Goal: Task Accomplishment & Management: Manage account settings

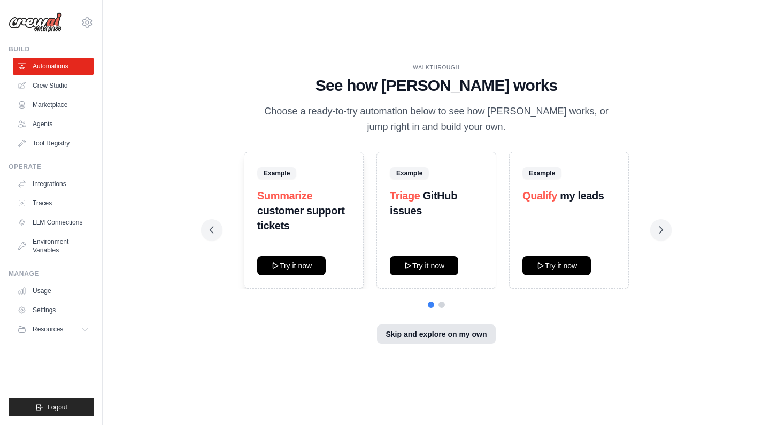
click at [435, 332] on button "Skip and explore on my own" at bounding box center [436, 334] width 118 height 19
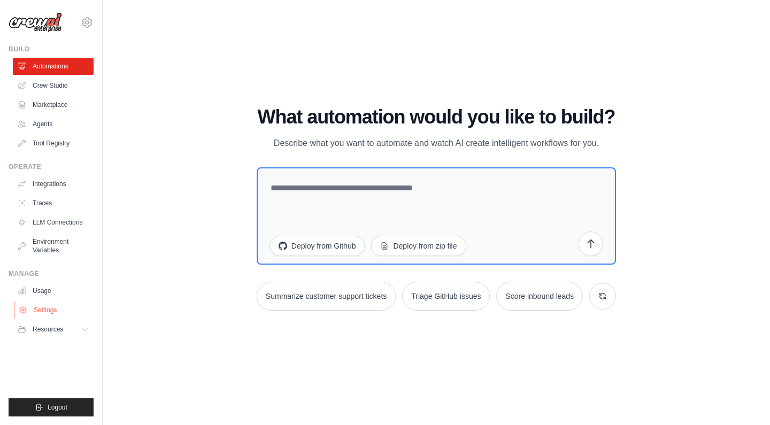
click at [48, 310] on link "Settings" at bounding box center [54, 310] width 81 height 17
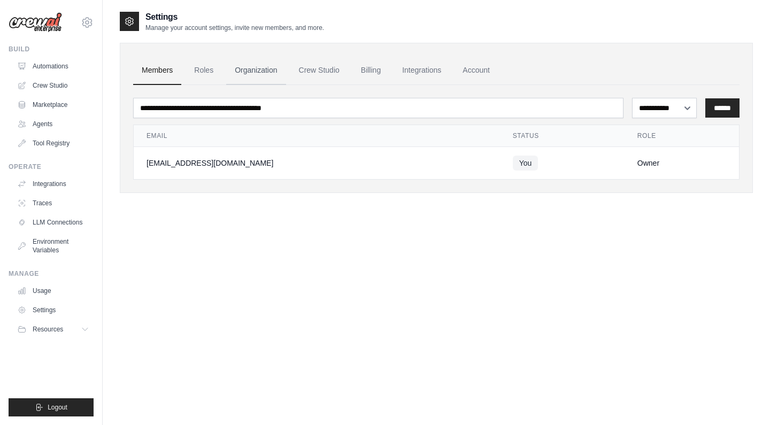
click at [241, 69] on link "Organization" at bounding box center [255, 70] width 59 height 29
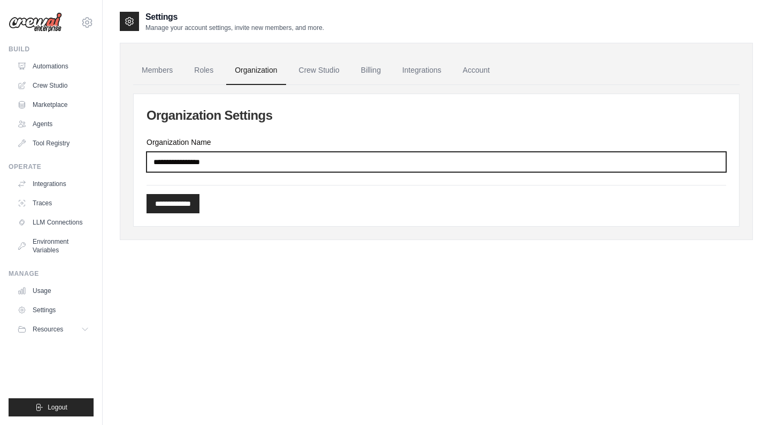
drag, startPoint x: 234, startPoint y: 164, endPoint x: 210, endPoint y: 156, distance: 25.4
click at [210, 156] on input "Organization Name" at bounding box center [437, 162] width 580 height 20
type input "**********"
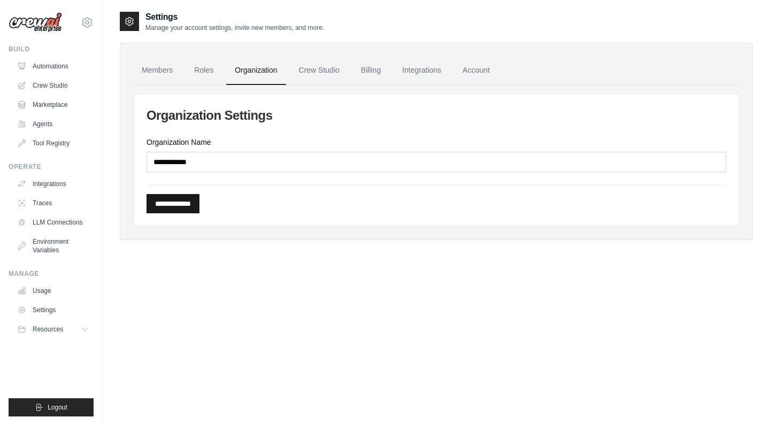
click at [199, 207] on input "**********" at bounding box center [173, 203] width 53 height 19
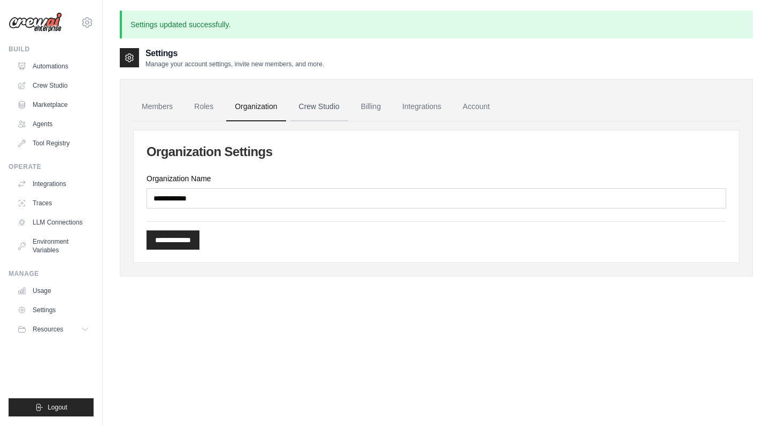
click at [321, 106] on link "Crew Studio" at bounding box center [319, 107] width 58 height 29
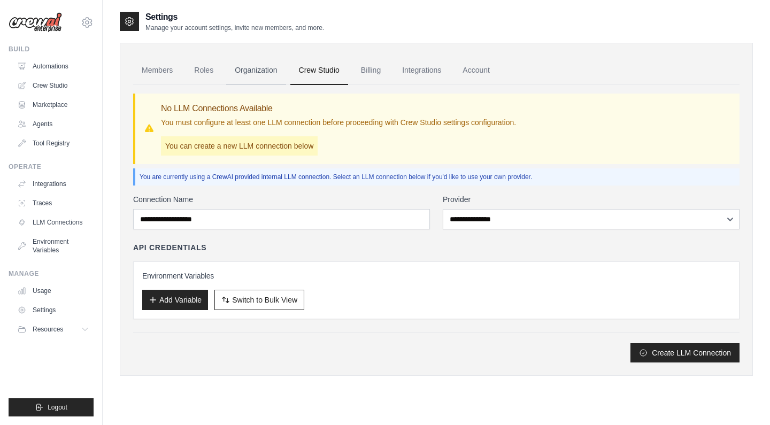
click at [265, 74] on link "Organization" at bounding box center [255, 70] width 59 height 29
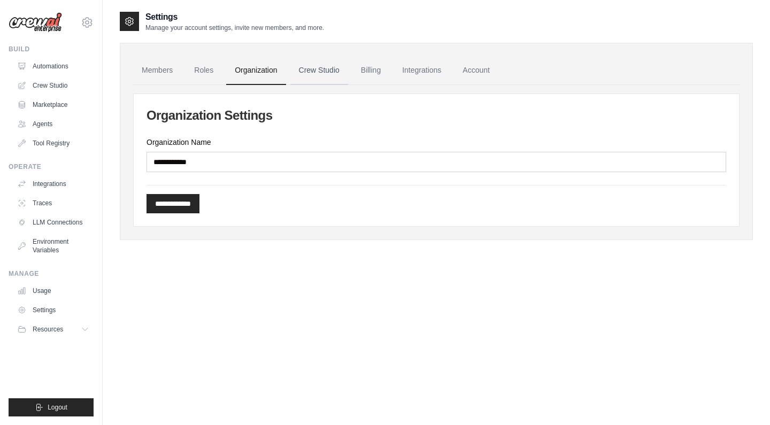
click at [327, 68] on link "Crew Studio" at bounding box center [319, 70] width 58 height 29
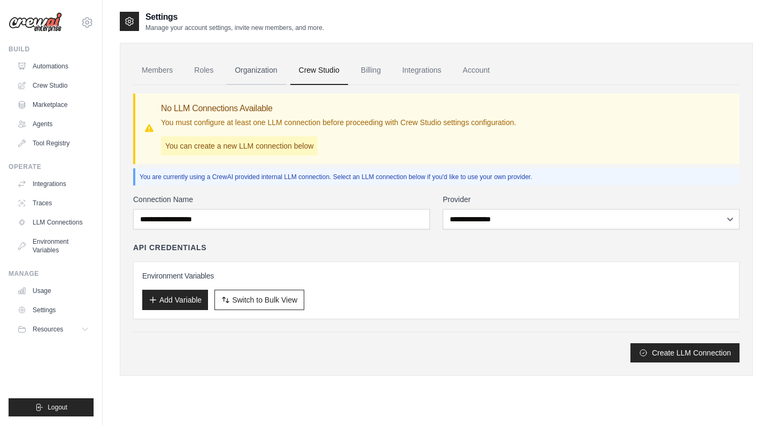
click at [275, 78] on link "Organization" at bounding box center [255, 70] width 59 height 29
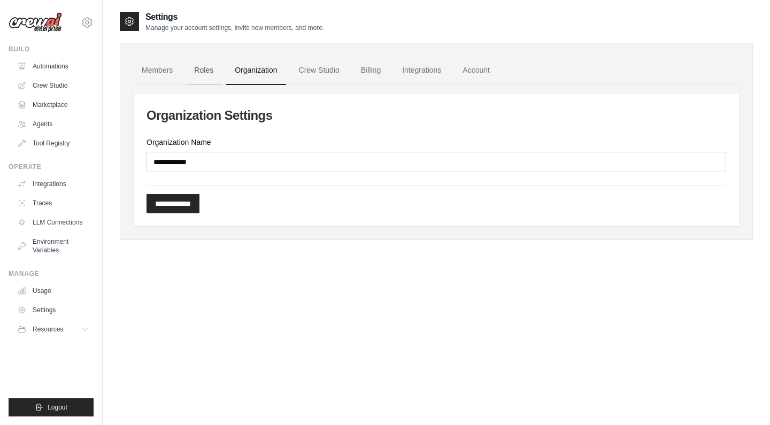
click at [214, 75] on link "Roles" at bounding box center [204, 70] width 36 height 29
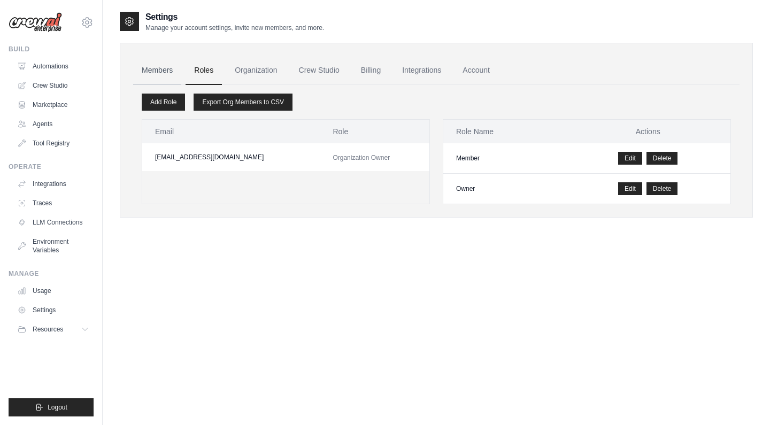
click at [159, 76] on link "Members" at bounding box center [157, 70] width 48 height 29
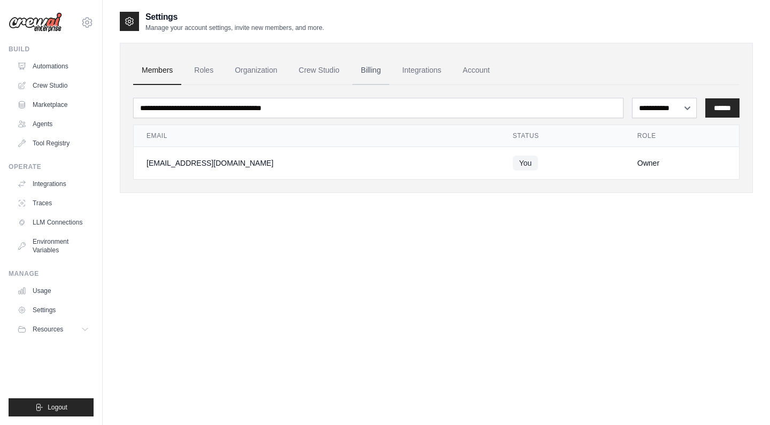
click at [380, 65] on link "Billing" at bounding box center [370, 70] width 37 height 29
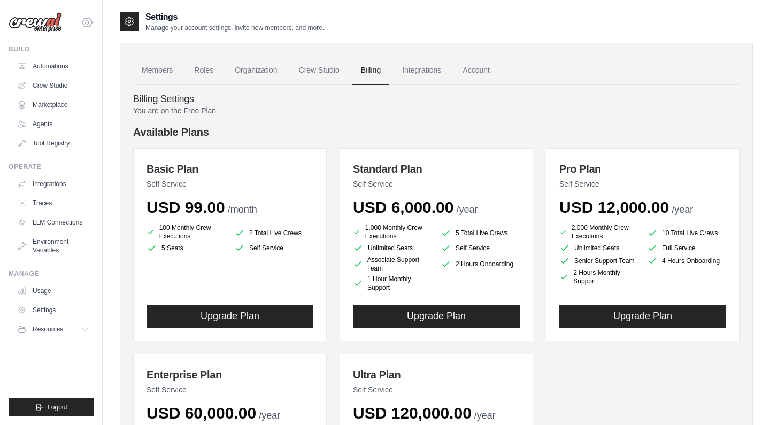
click at [87, 21] on icon at bounding box center [87, 22] width 13 height 13
click at [71, 67] on link "Settings" at bounding box center [87, 72] width 94 height 19
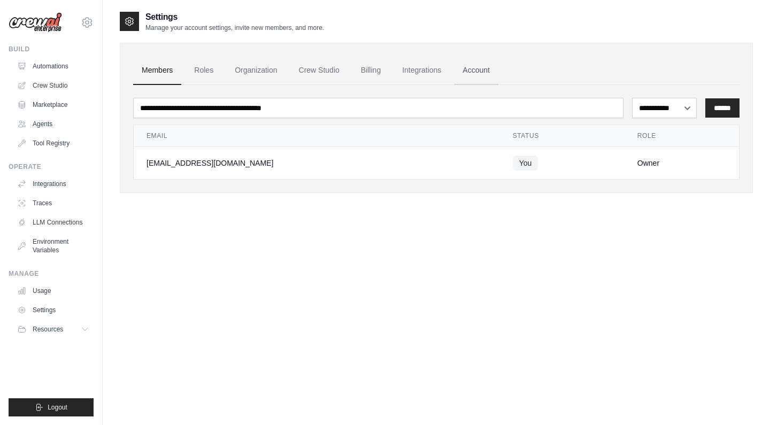
click at [469, 68] on link "Account" at bounding box center [476, 70] width 44 height 29
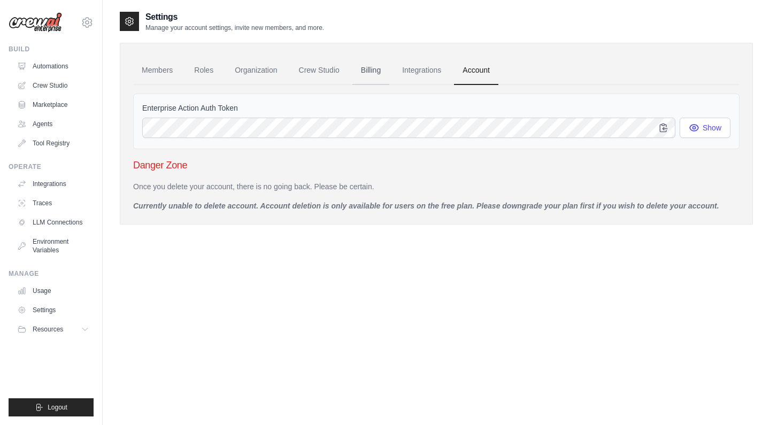
click at [386, 70] on link "Billing" at bounding box center [370, 70] width 37 height 29
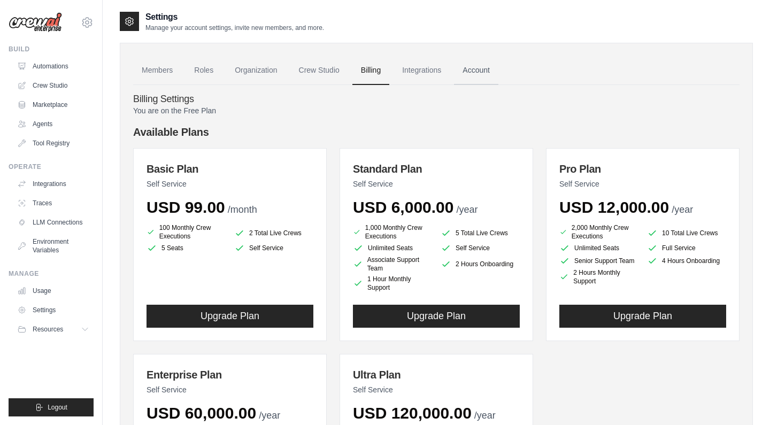
click at [466, 70] on link "Account" at bounding box center [476, 70] width 44 height 29
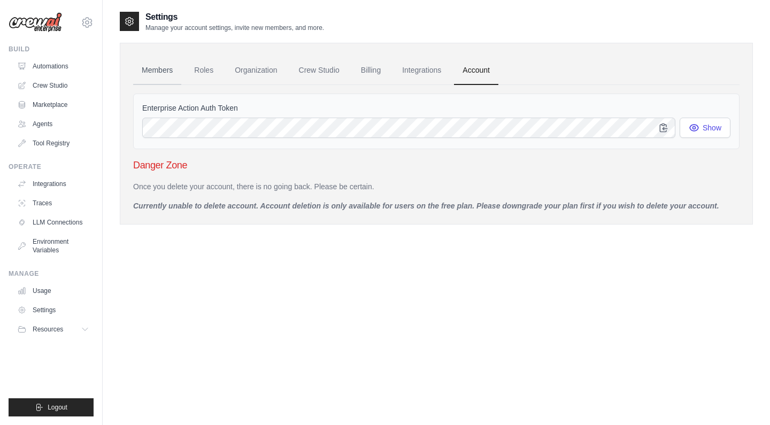
click at [165, 70] on link "Members" at bounding box center [157, 70] width 48 height 29
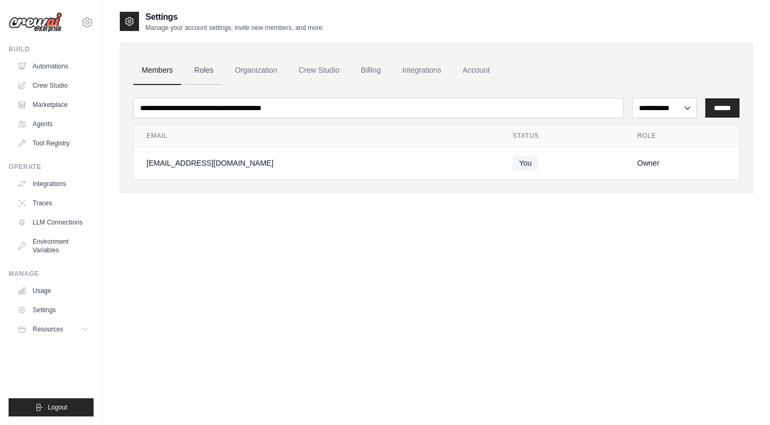
click at [195, 71] on link "Roles" at bounding box center [204, 70] width 36 height 29
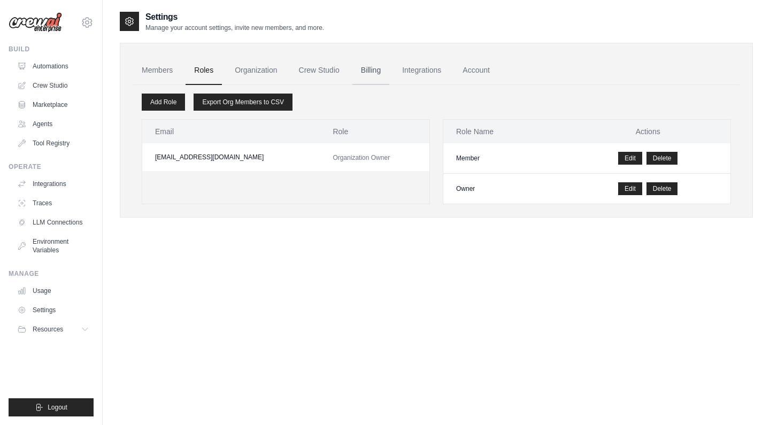
click at [374, 65] on link "Billing" at bounding box center [370, 70] width 37 height 29
